Goal: Find specific page/section: Find specific page/section

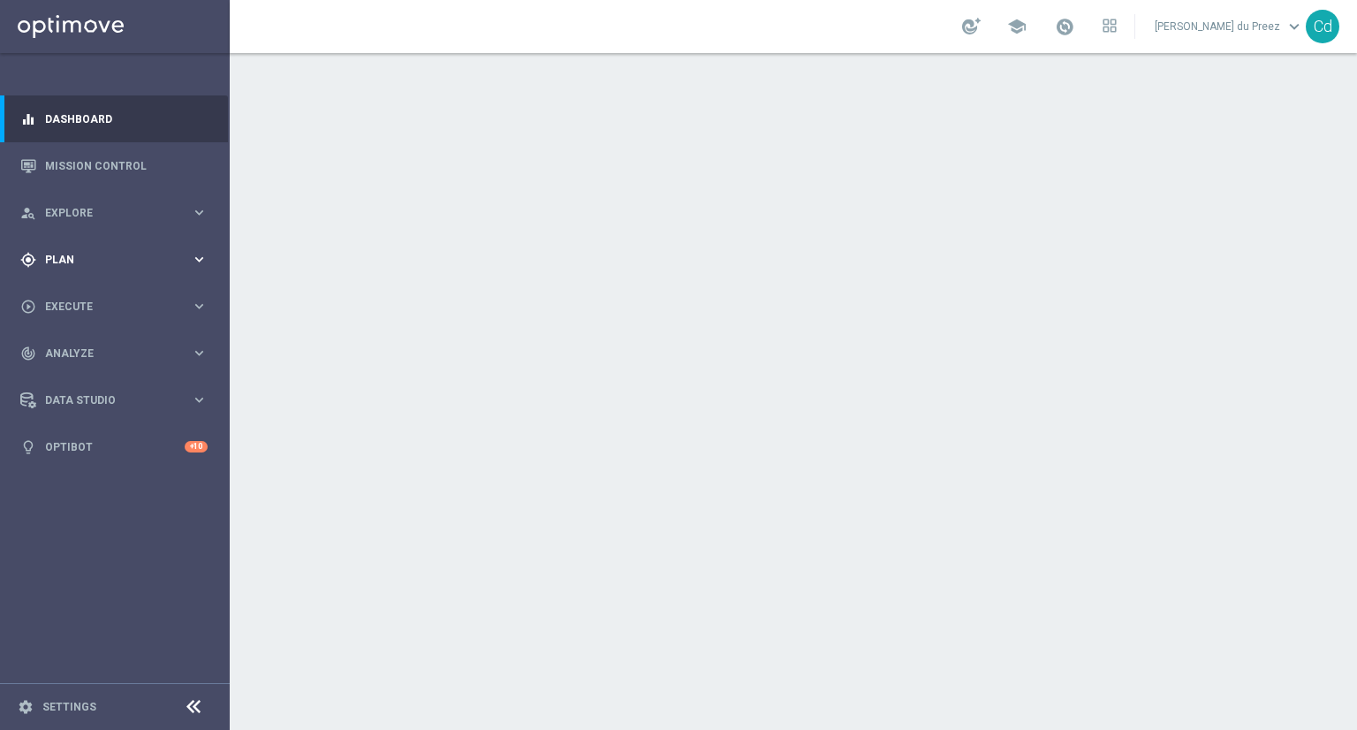
click at [51, 255] on span "Plan" at bounding box center [118, 259] width 146 height 11
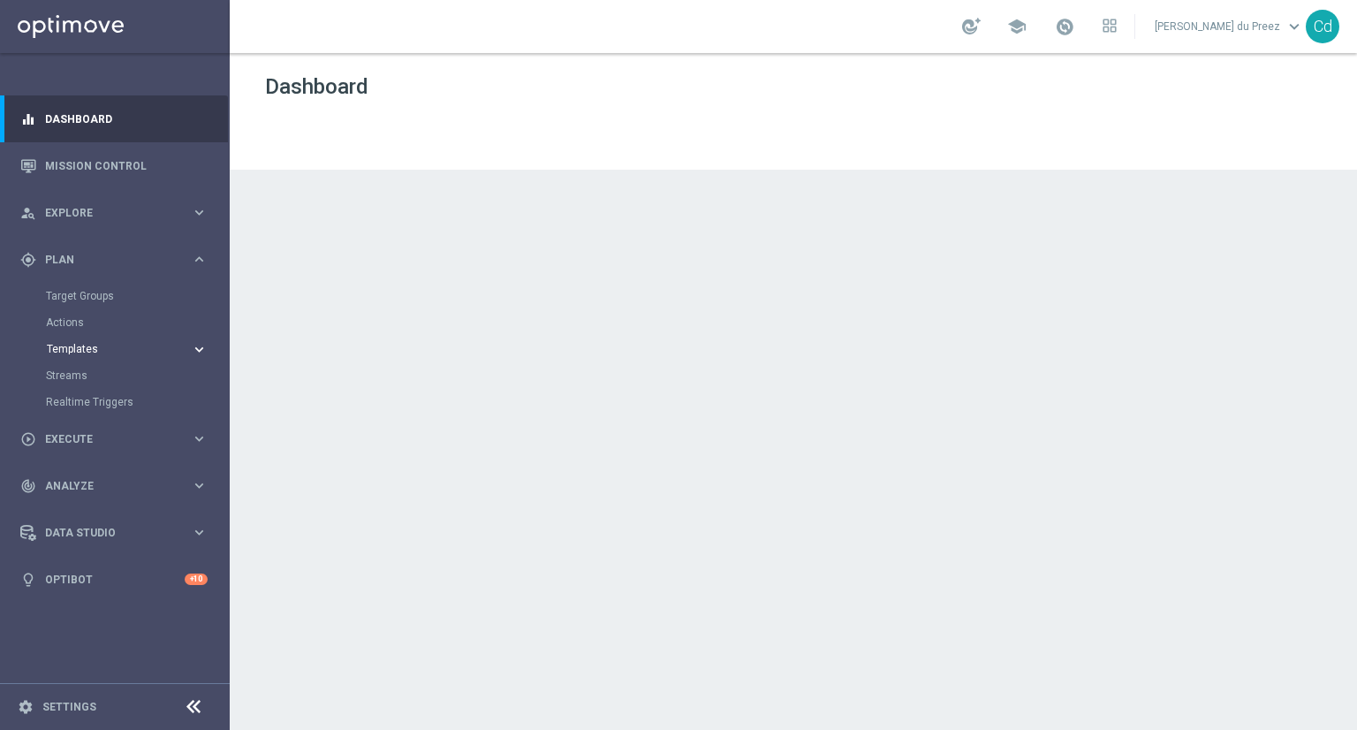
click at [90, 347] on span "Templates" at bounding box center [110, 349] width 126 height 11
